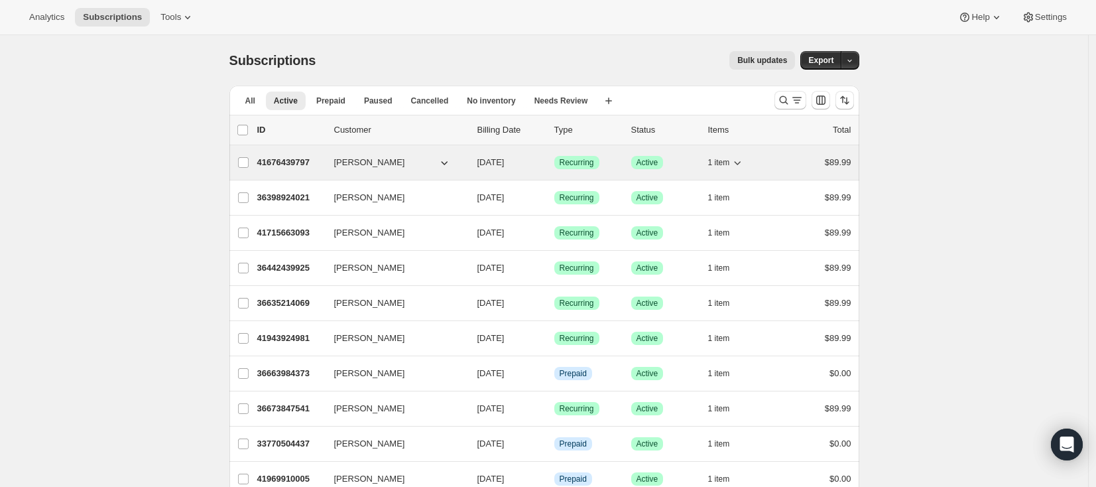
click at [297, 164] on p "41676439797" at bounding box center [290, 162] width 66 height 13
